Goal: Task Accomplishment & Management: Manage account settings

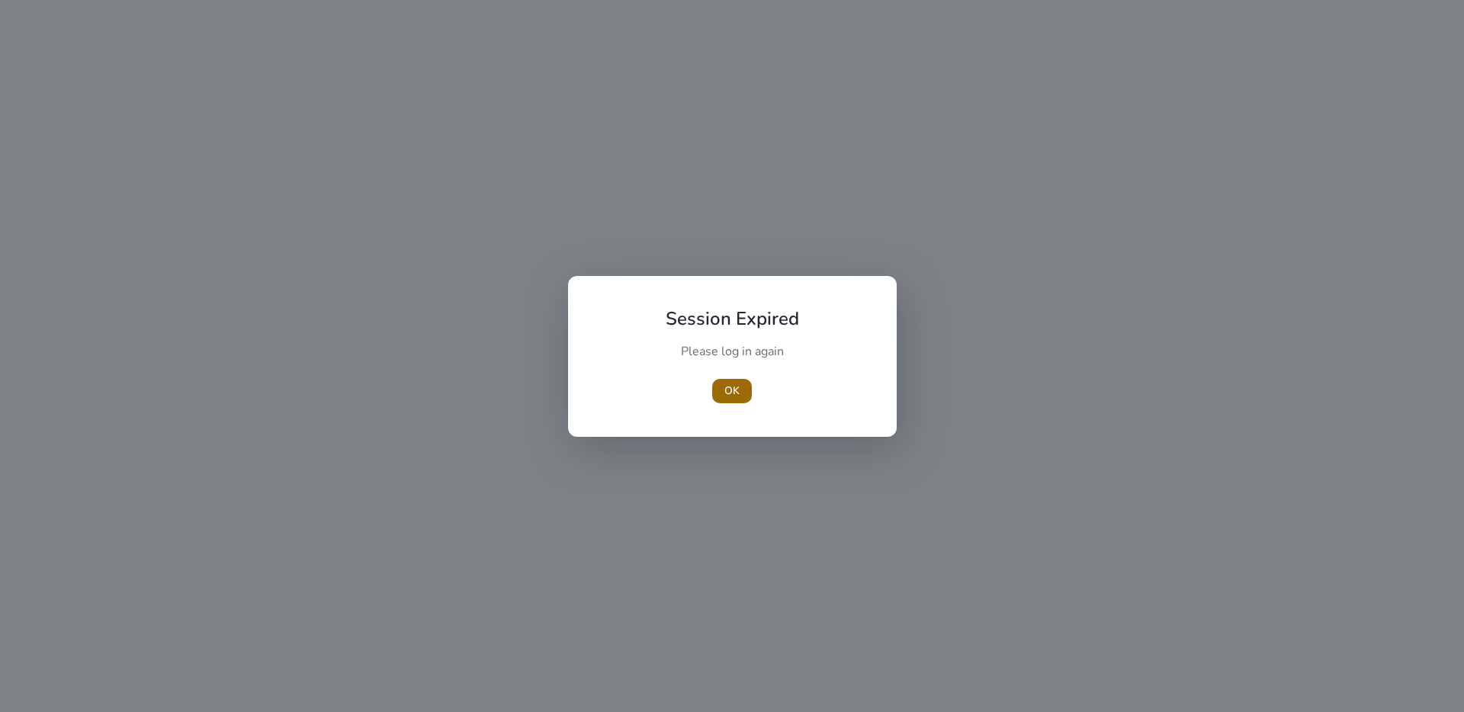
click at [724, 381] on span "button" at bounding box center [732, 391] width 40 height 37
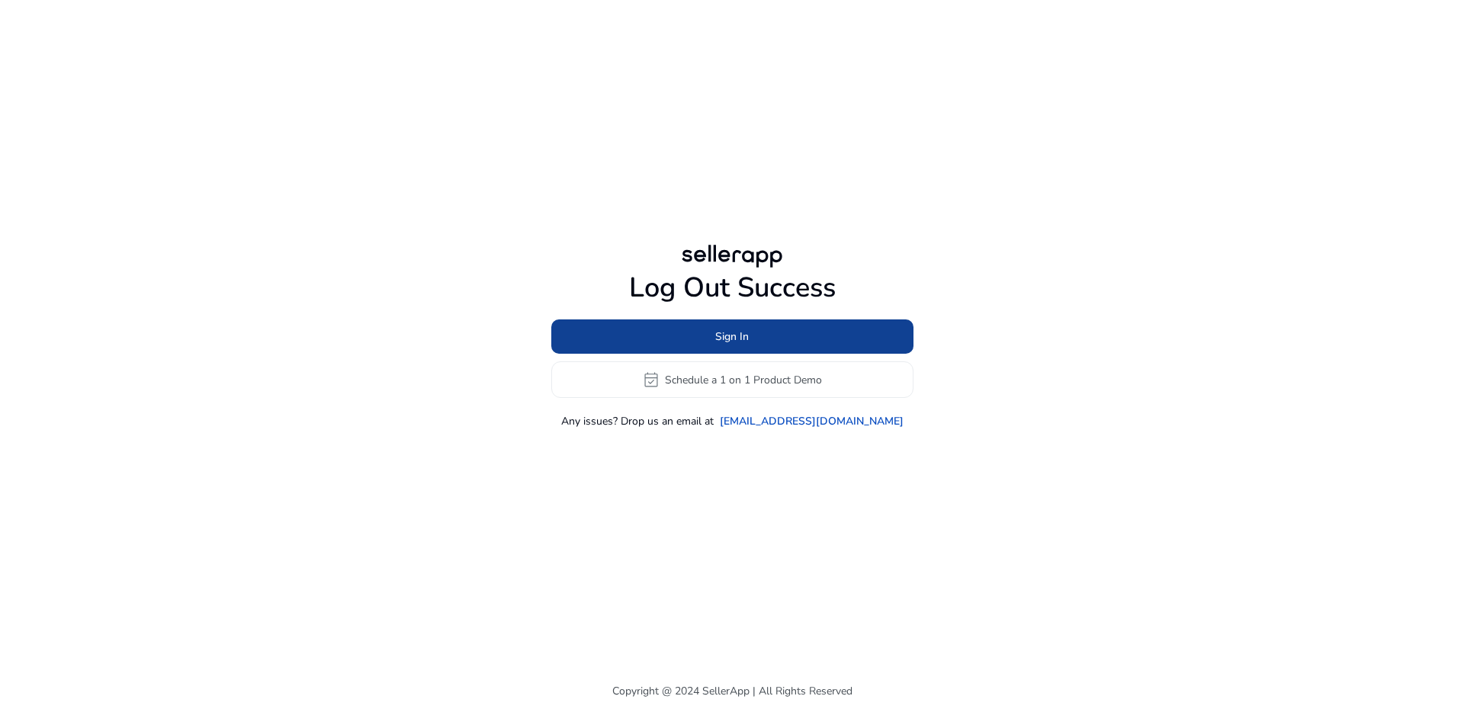
click at [744, 337] on span "Sign In" at bounding box center [732, 337] width 34 height 16
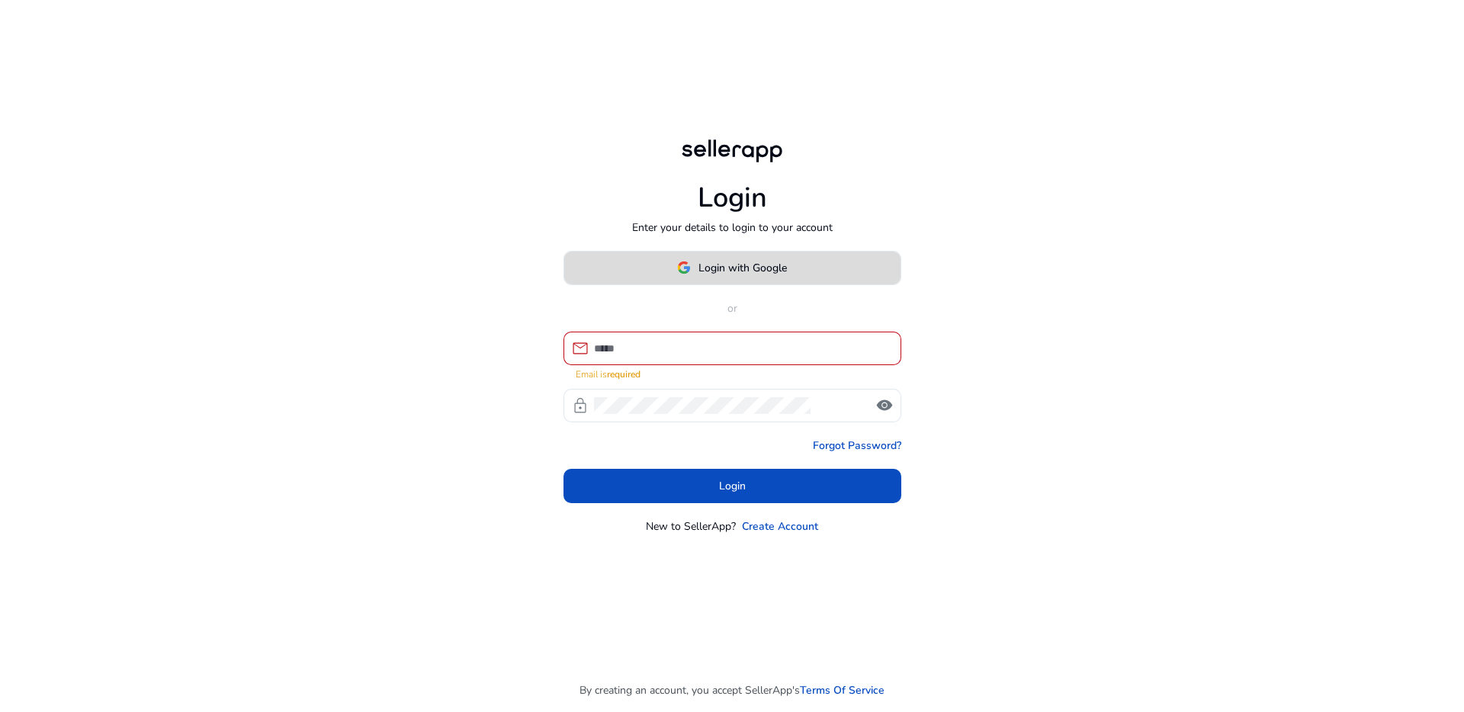
click at [773, 271] on span "Login with Google" at bounding box center [742, 268] width 88 height 16
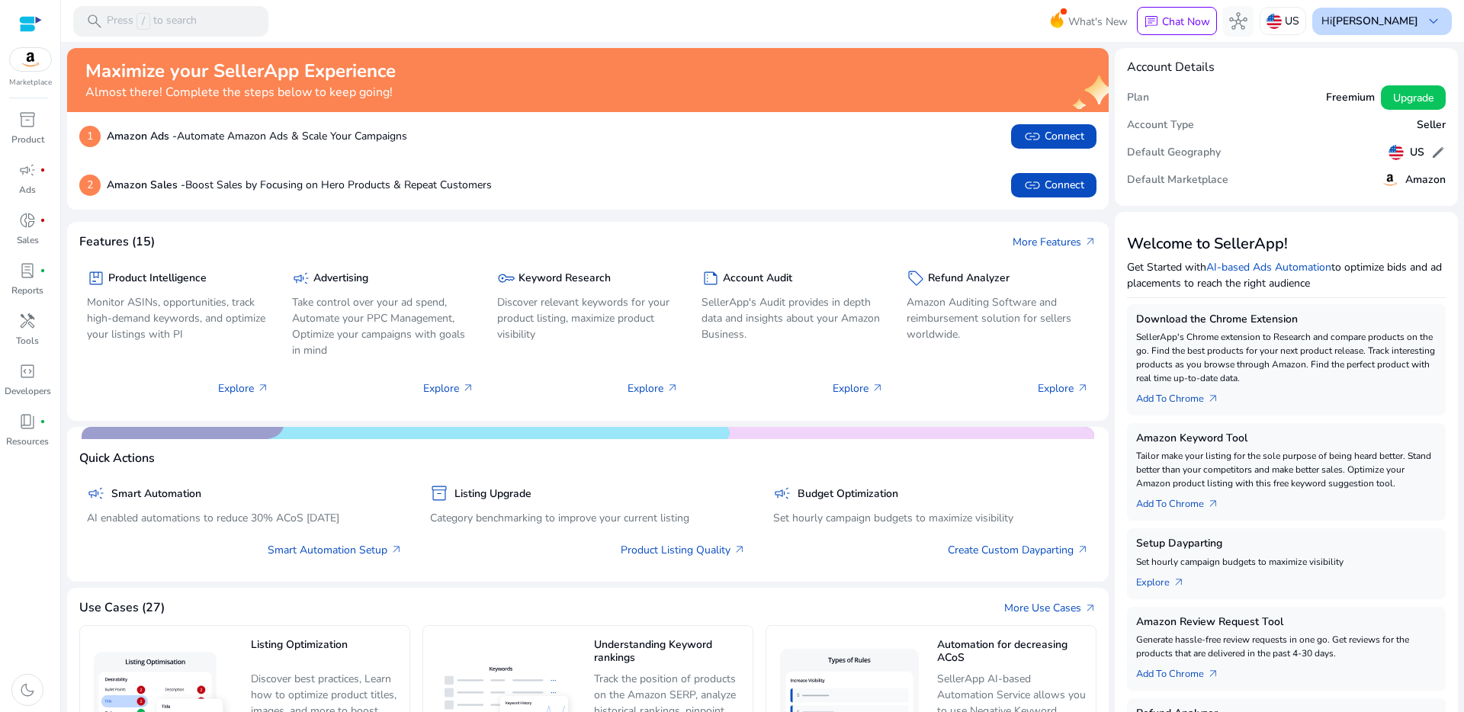
click at [1389, 19] on b "[PERSON_NAME]" at bounding box center [1375, 21] width 86 height 14
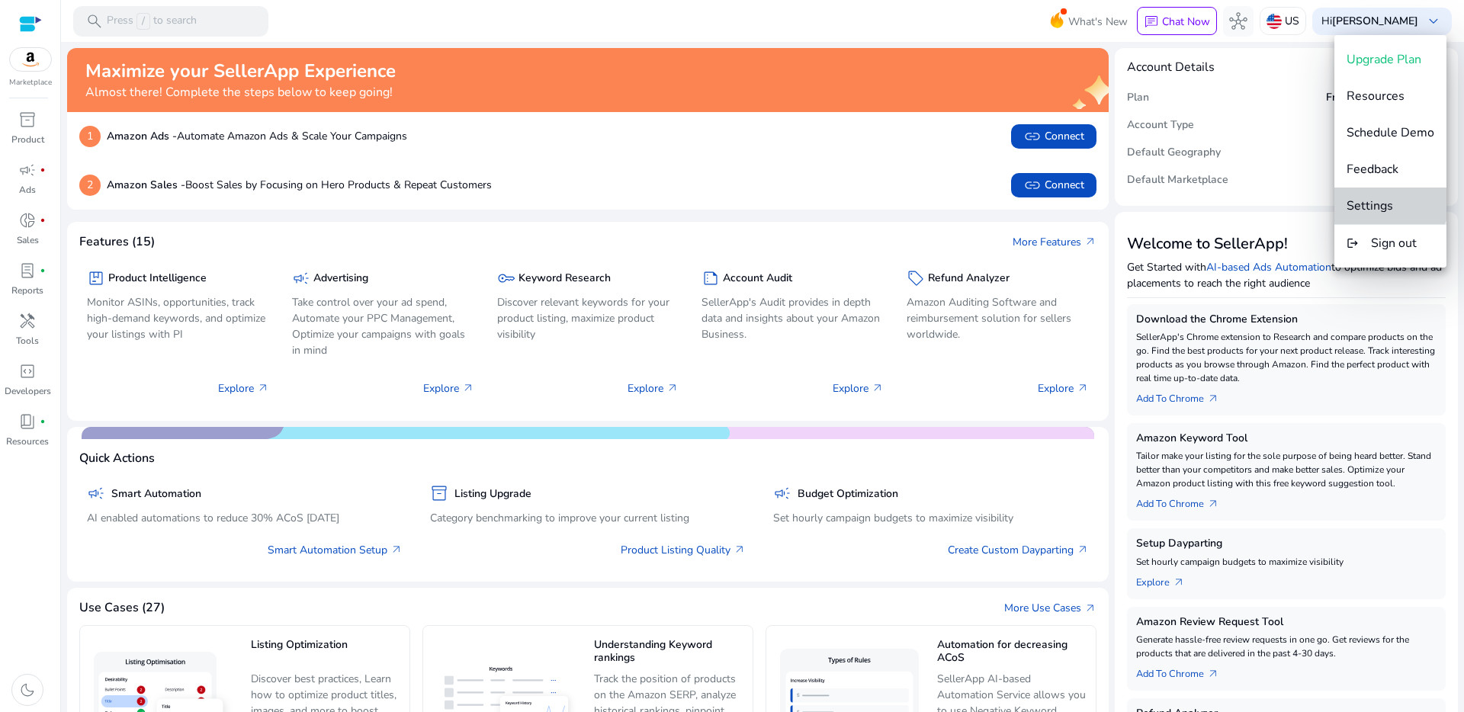
click at [1382, 195] on button "Settings" at bounding box center [1390, 206] width 112 height 37
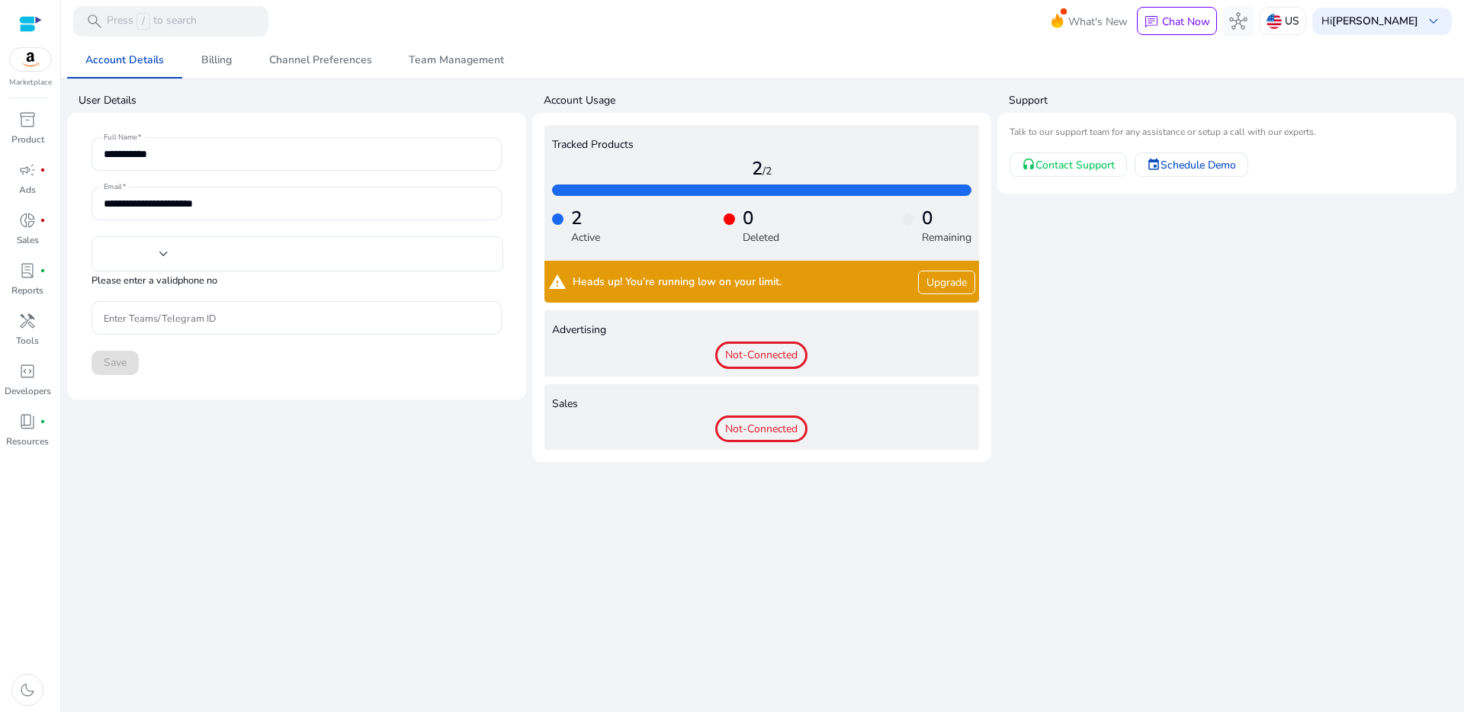
type input "***"
click at [223, 58] on span "Billing" at bounding box center [216, 60] width 30 height 11
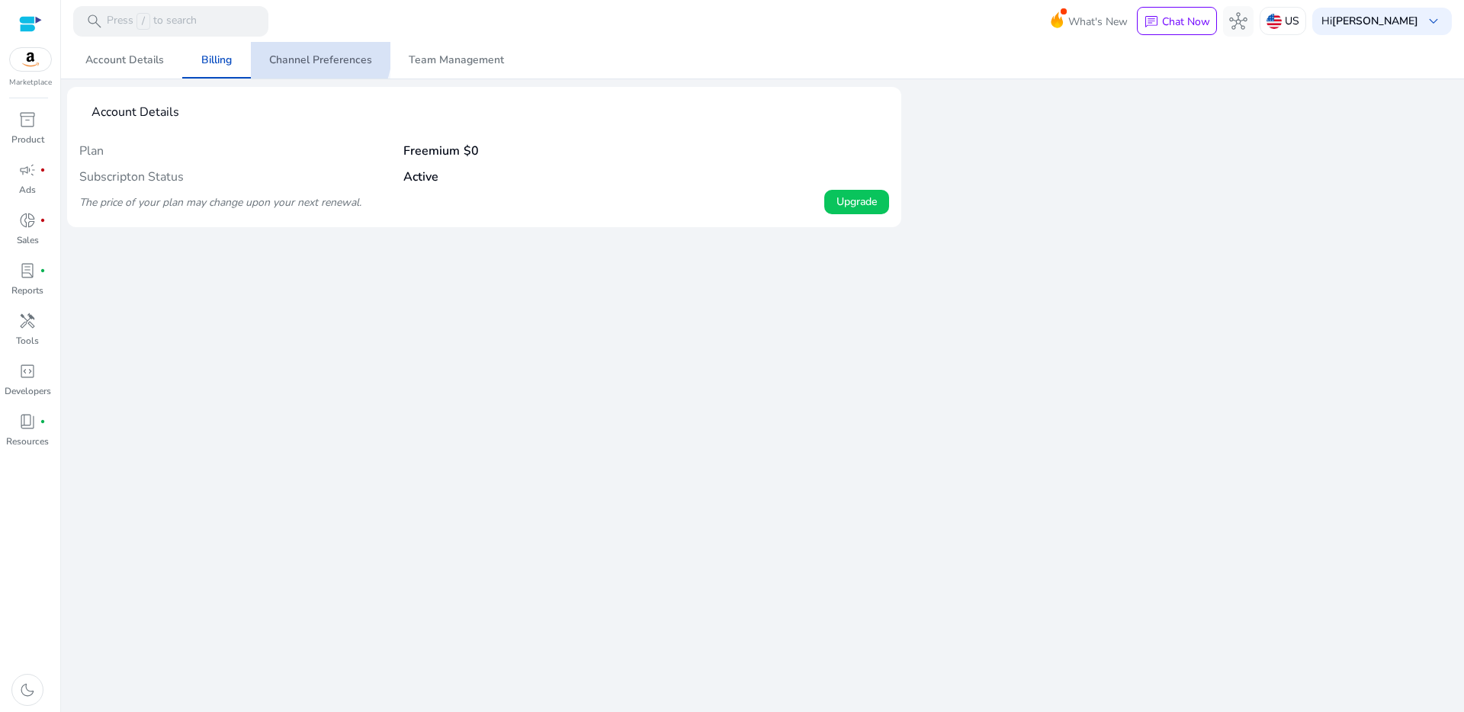
click at [312, 55] on span "Channel Preferences" at bounding box center [320, 60] width 103 height 11
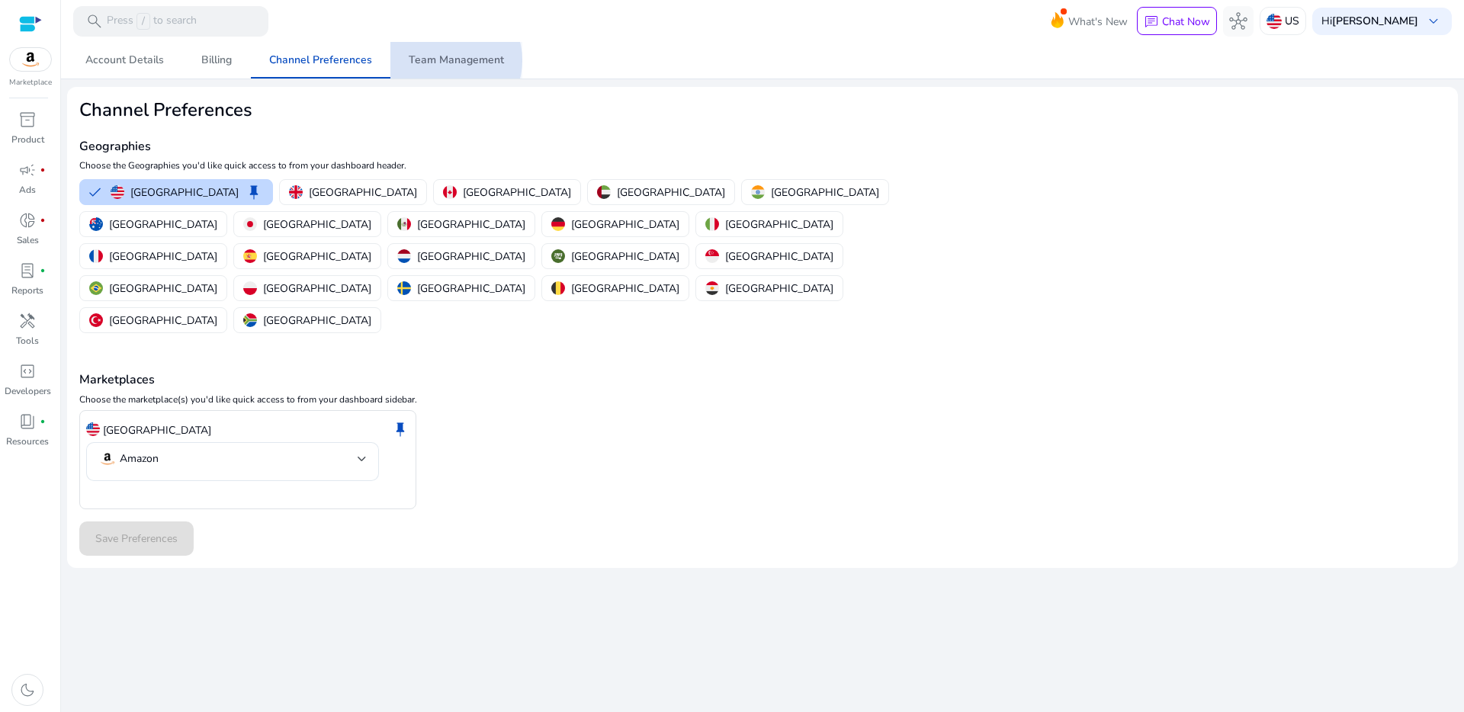
click at [442, 60] on span "Team Management" at bounding box center [456, 60] width 95 height 11
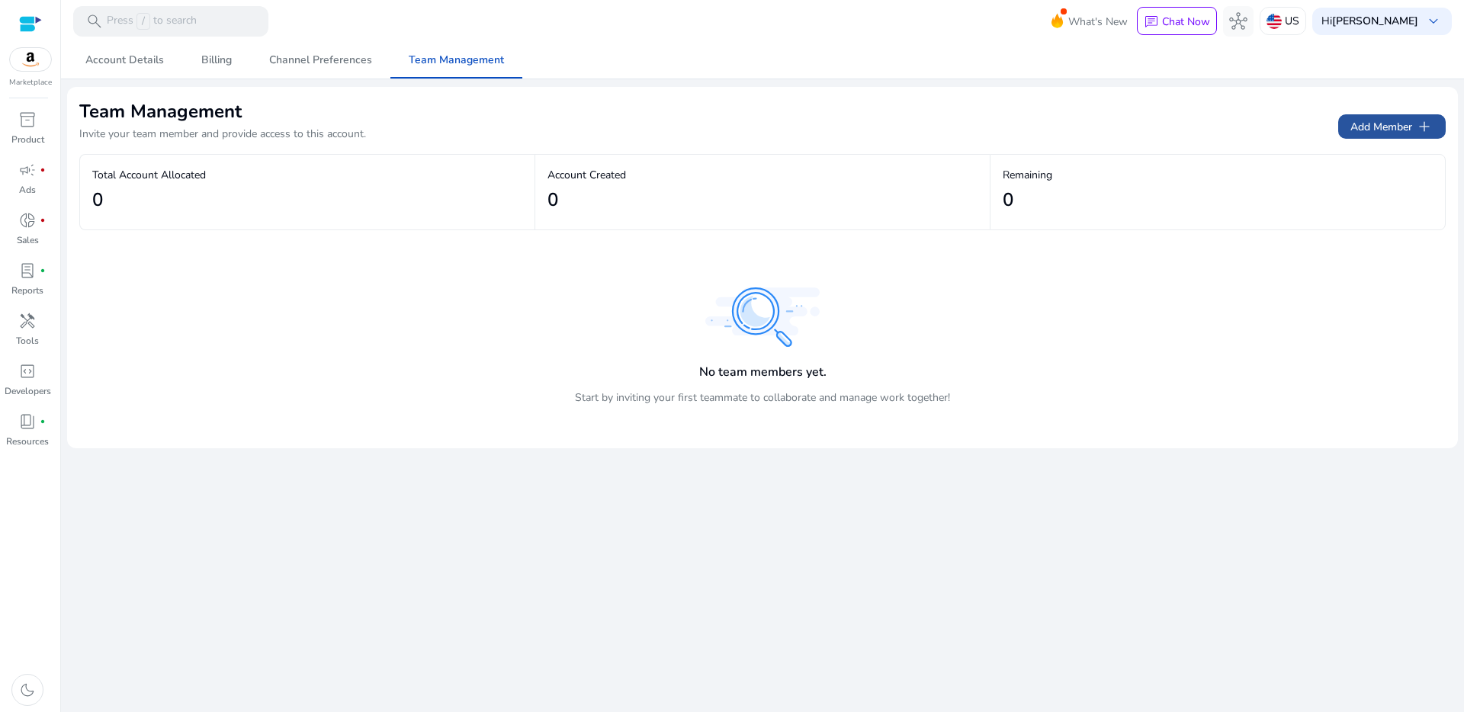
click at [1402, 127] on span "Add Member add" at bounding box center [1391, 126] width 83 height 18
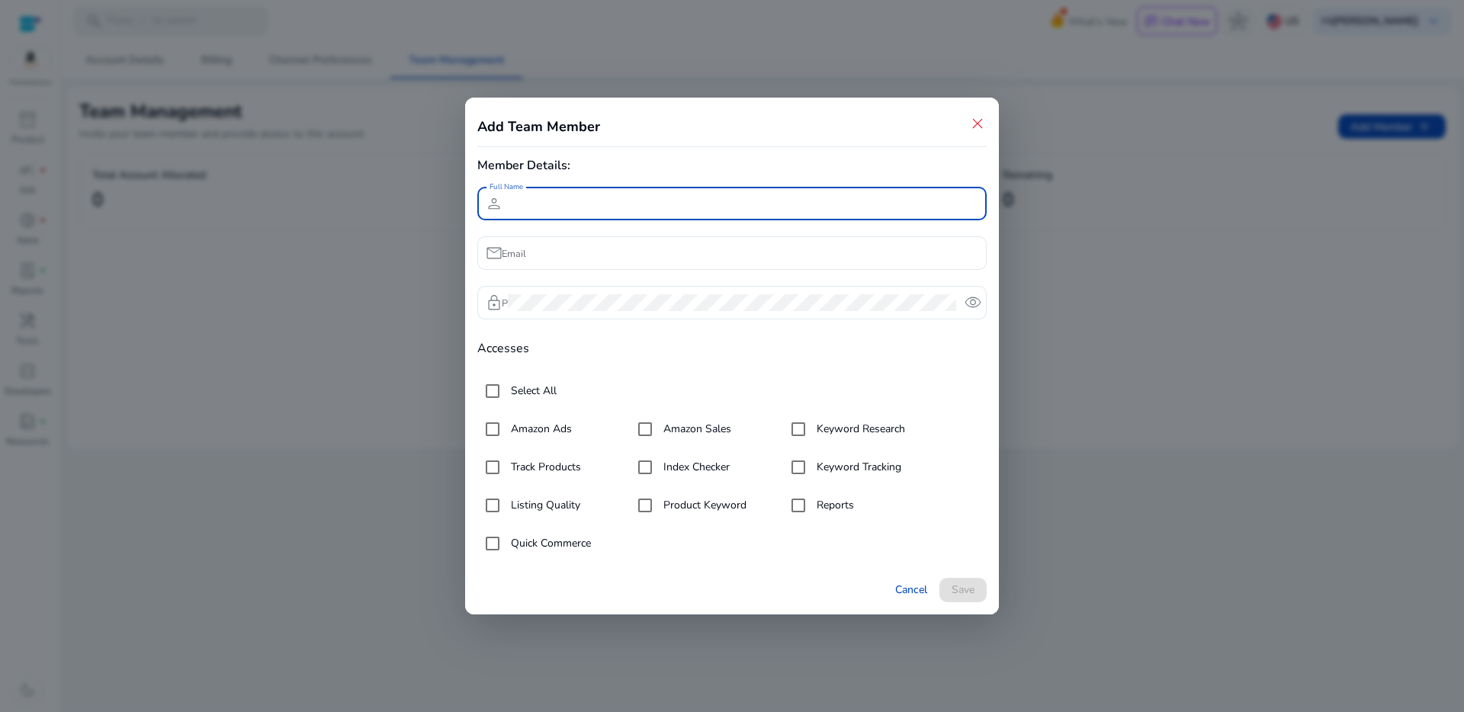
click at [977, 124] on span "close" at bounding box center [977, 123] width 18 height 18
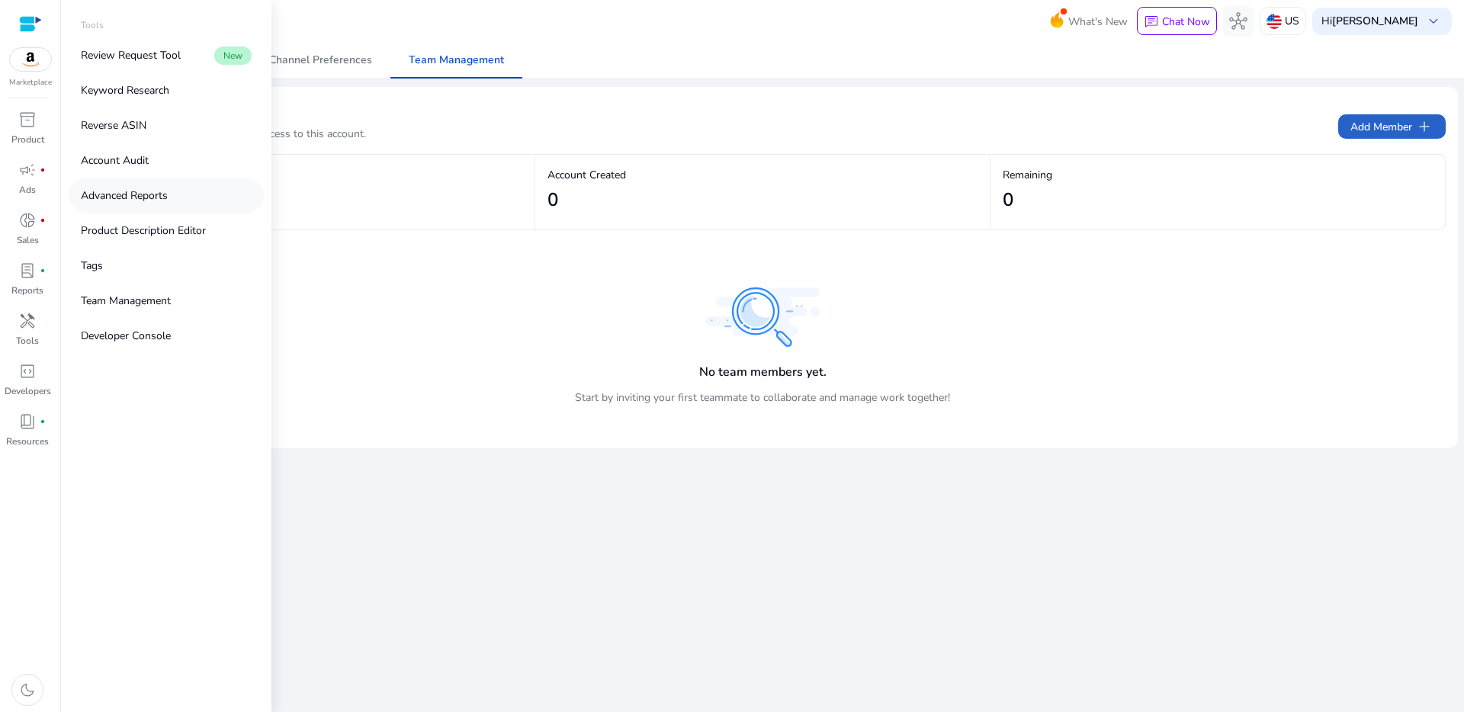
click at [134, 191] on p "Advanced Reports" at bounding box center [124, 196] width 87 height 16
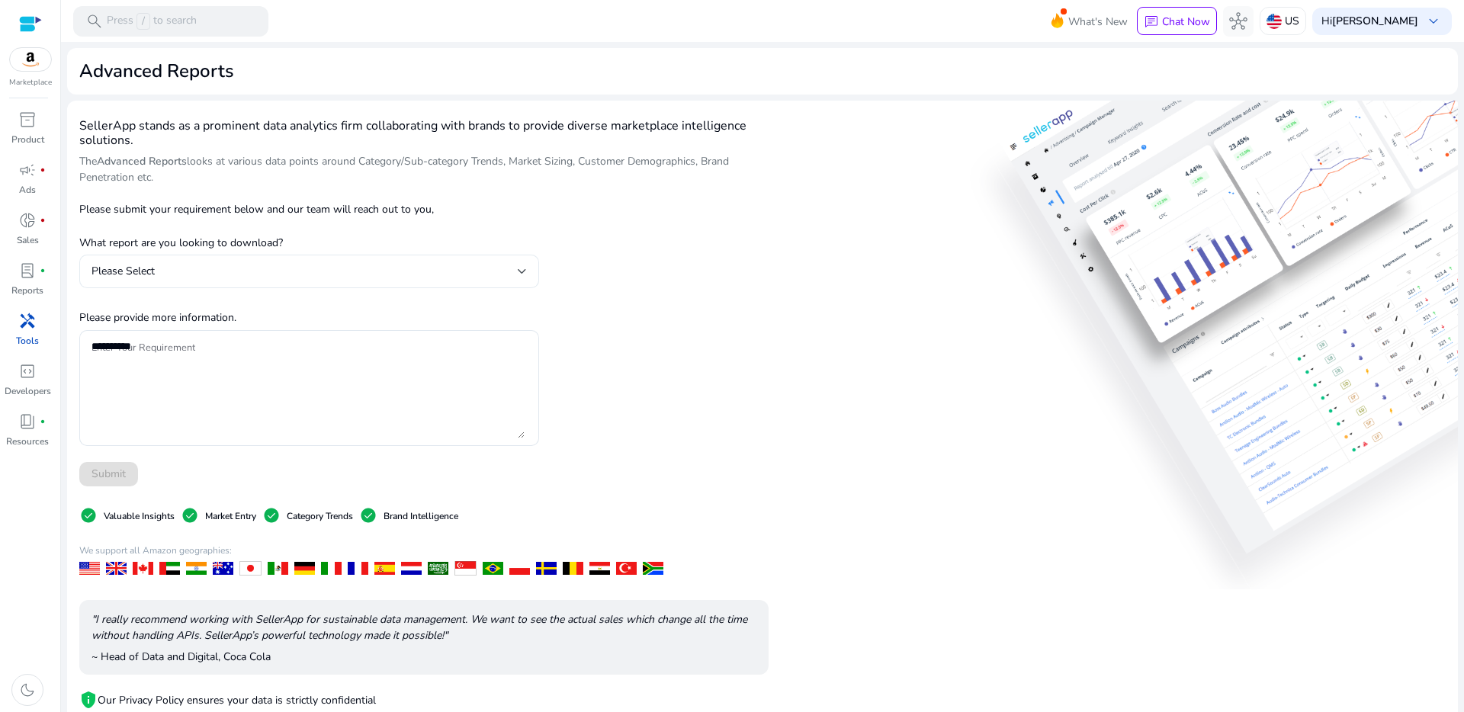
click at [466, 271] on div "Please Select" at bounding box center [304, 271] width 426 height 17
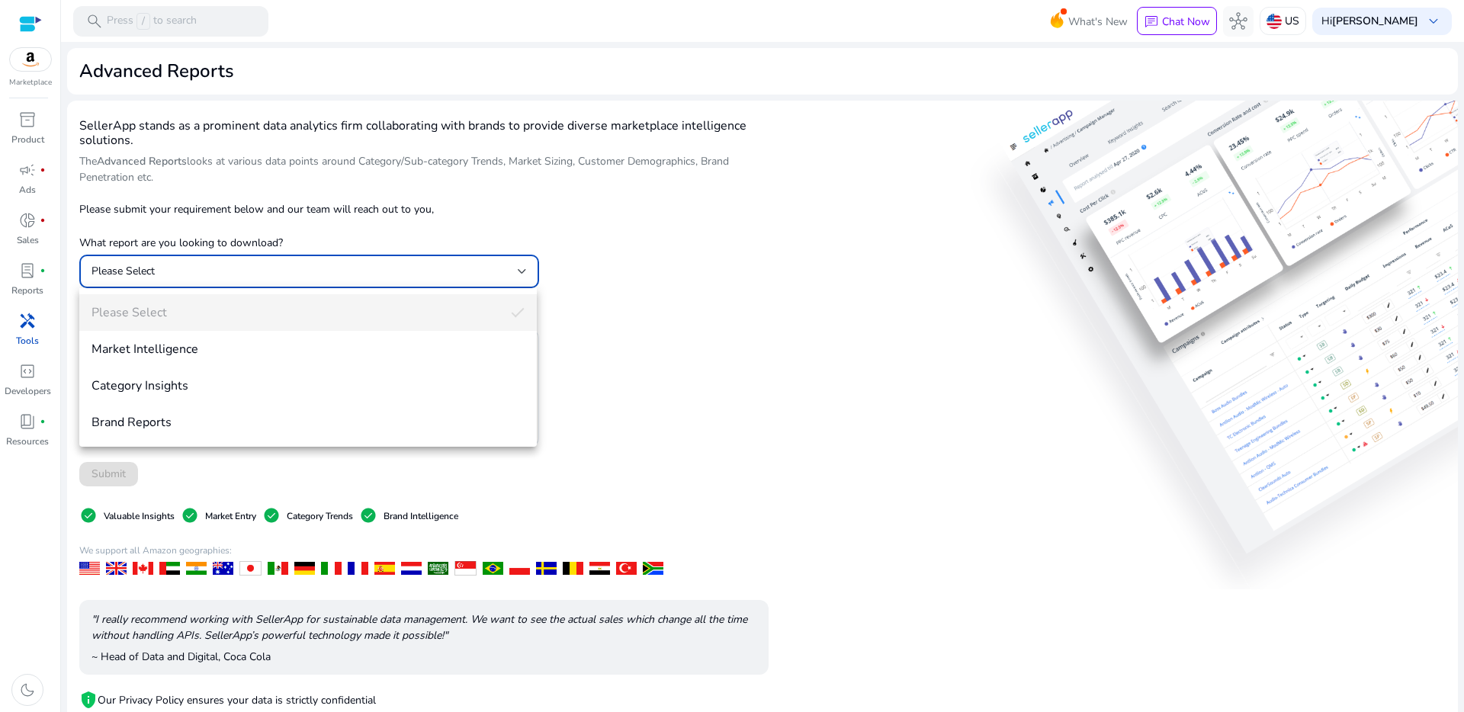
click at [654, 317] on div at bounding box center [732, 356] width 1464 height 712
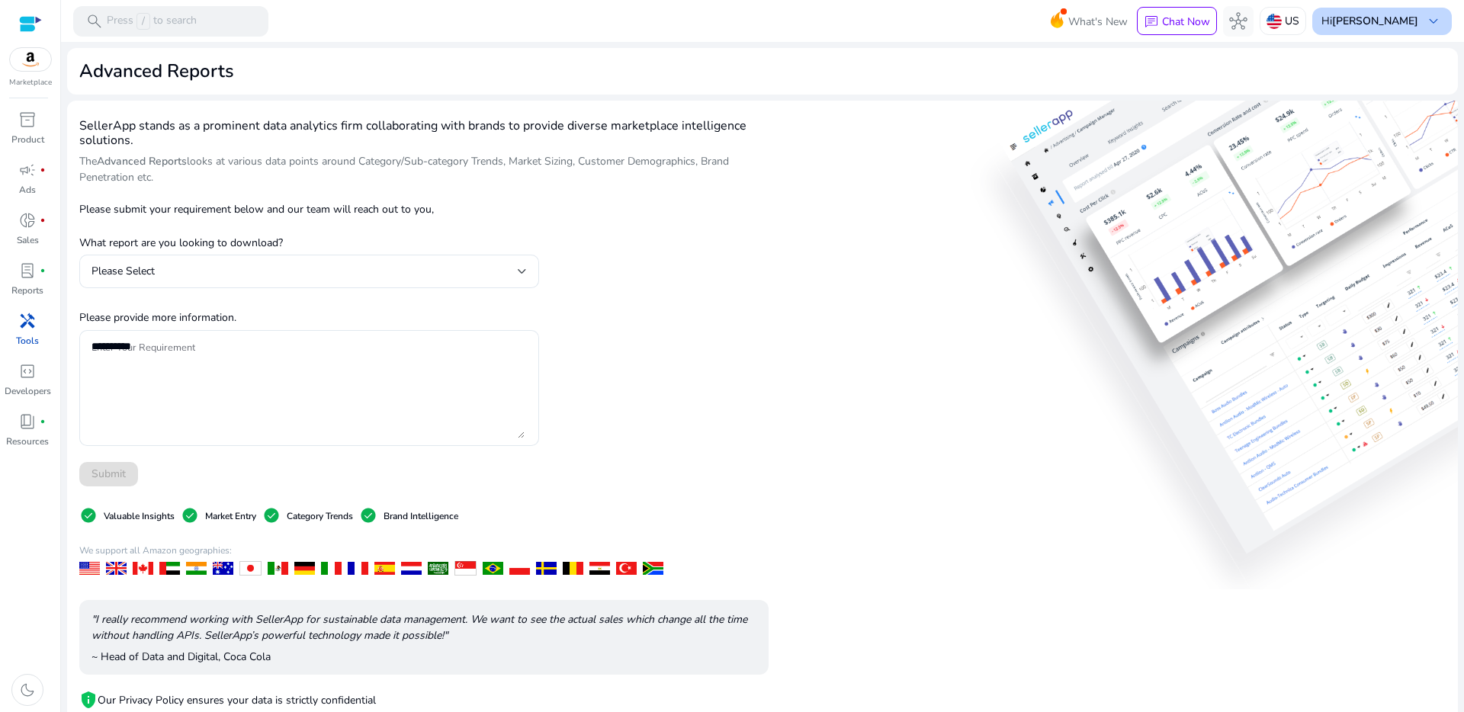
click at [1413, 19] on div "Hi [PERSON_NAME] keyboard_arrow_down" at bounding box center [1382, 21] width 140 height 27
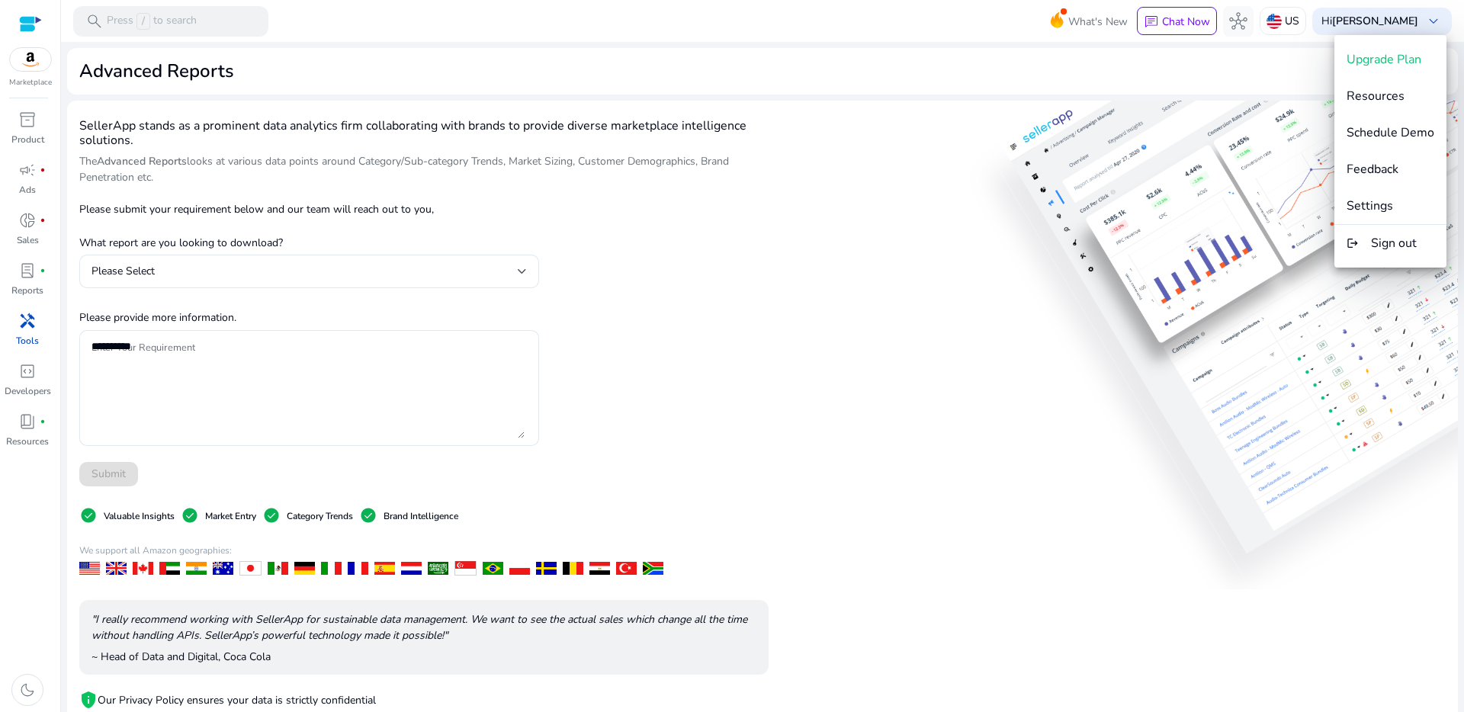
click at [958, 29] on div at bounding box center [732, 356] width 1464 height 712
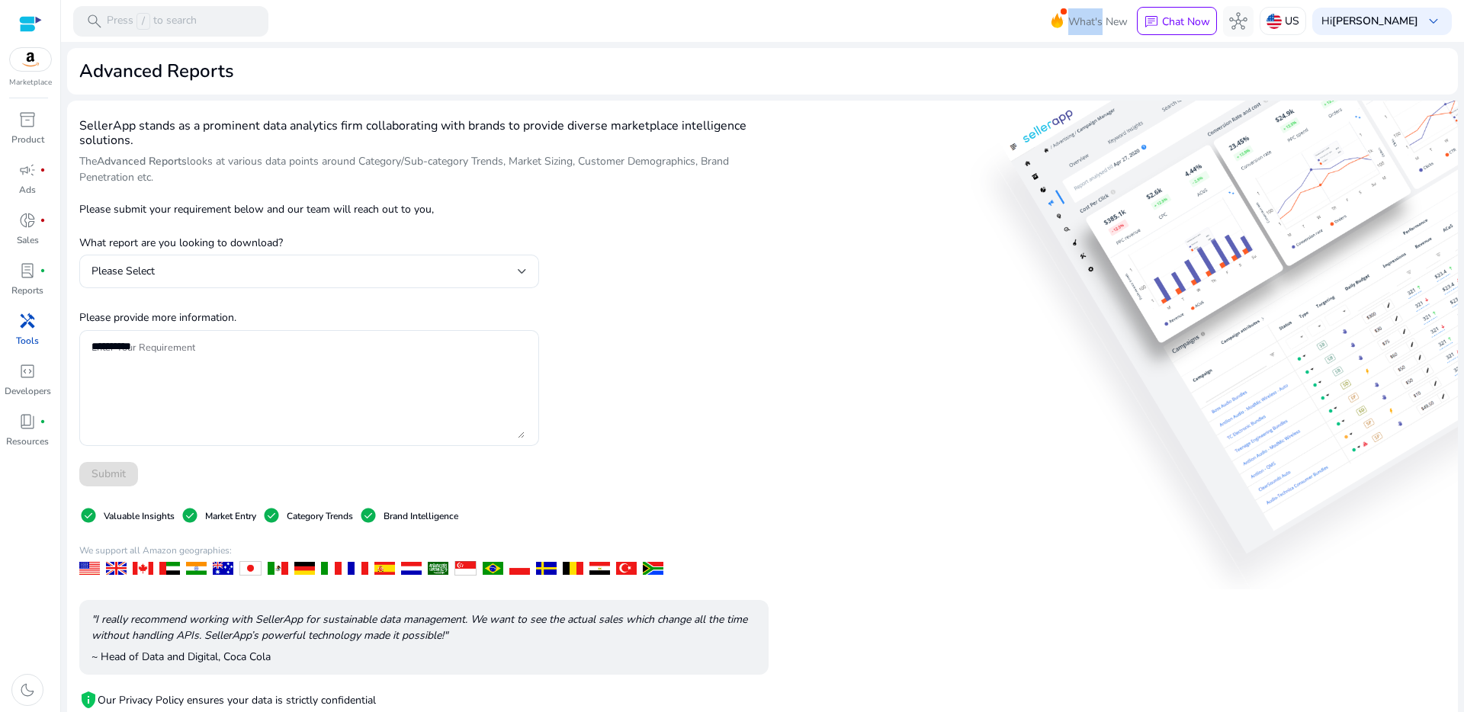
click at [958, 29] on mat-toolbar "search Press / to search What's New chat Chat Now hub US Hi [PERSON_NAME] keybo…" at bounding box center [762, 21] width 1403 height 42
